Goal: Task Accomplishment & Management: Manage account settings

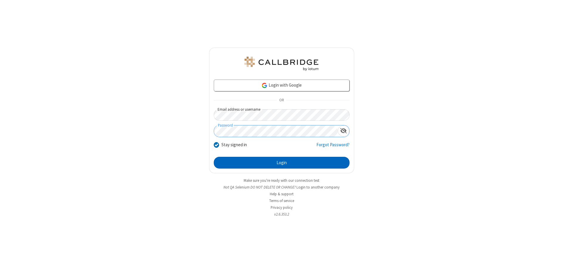
click at [281, 162] on button "Login" at bounding box center [282, 163] width 136 height 12
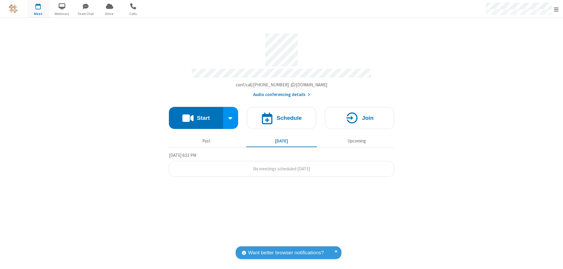
click at [556, 9] on span "Open menu" at bounding box center [556, 9] width 5 height 6
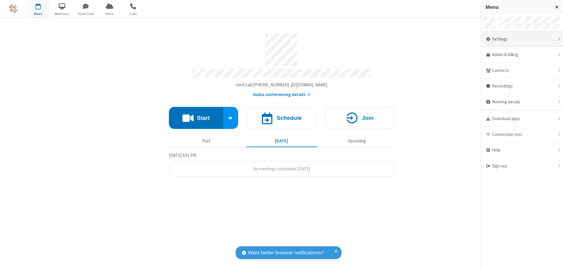
click at [522, 39] on div "Settings" at bounding box center [522, 39] width 82 height 16
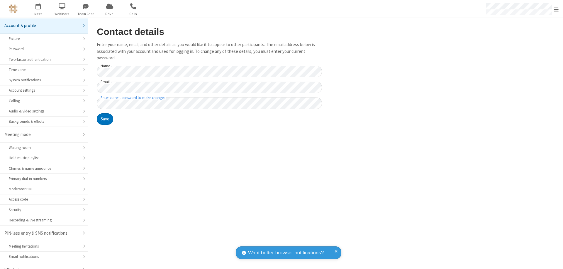
scroll to position [8, 0]
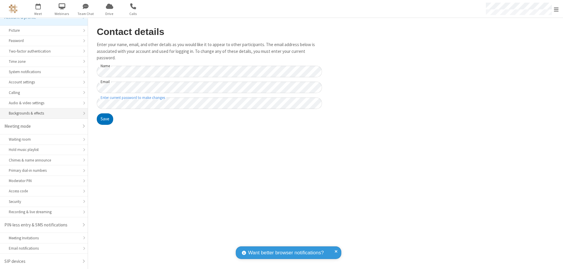
click at [42, 113] on div "Backgrounds & effects" at bounding box center [44, 113] width 70 height 6
